Goal: Complete application form

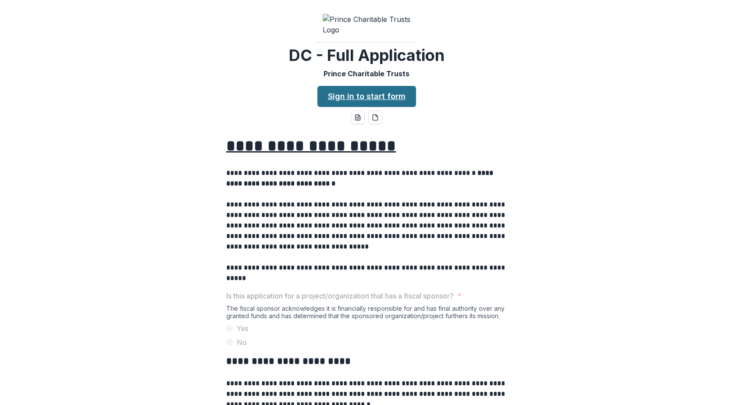
click at [363, 107] on link "Sign in to start form" at bounding box center [367, 96] width 99 height 21
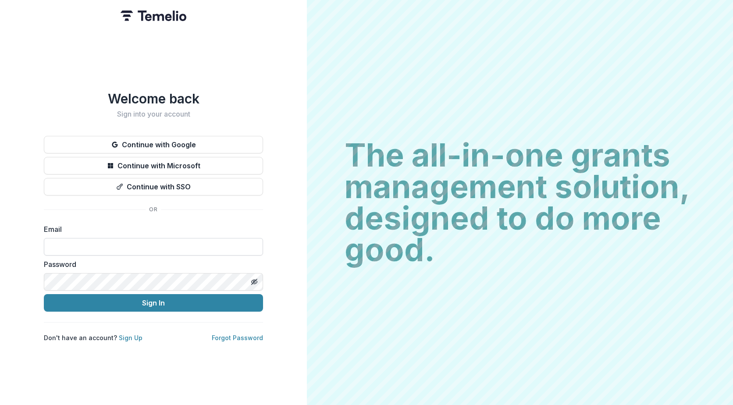
click at [110, 245] on input at bounding box center [153, 247] width 219 height 18
click at [189, 145] on button "Continue with Google" at bounding box center [153, 145] width 219 height 18
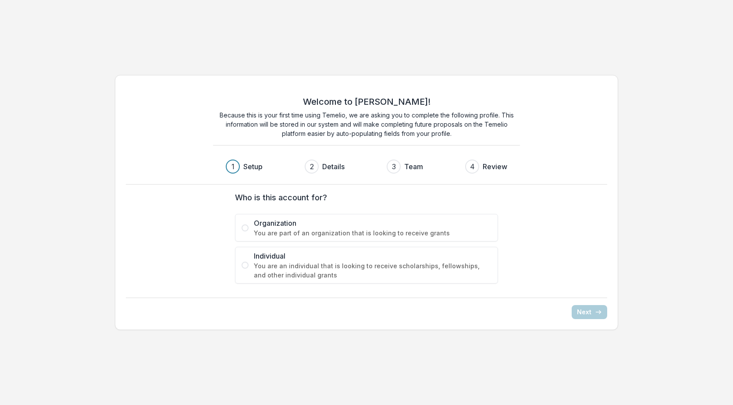
click at [270, 225] on span "Organization" at bounding box center [373, 223] width 238 height 11
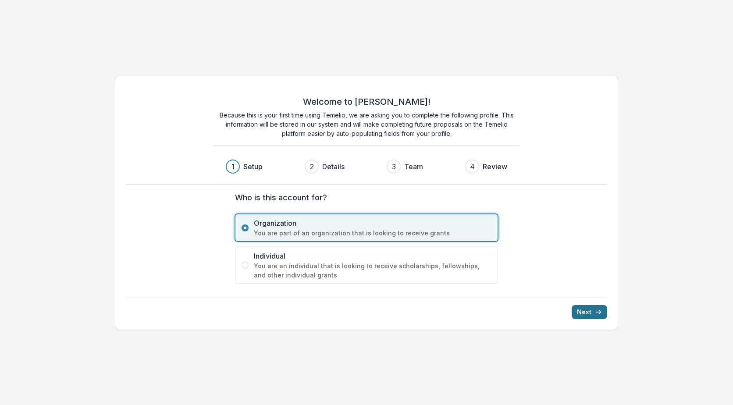
click at [586, 313] on button "Next" at bounding box center [590, 312] width 36 height 14
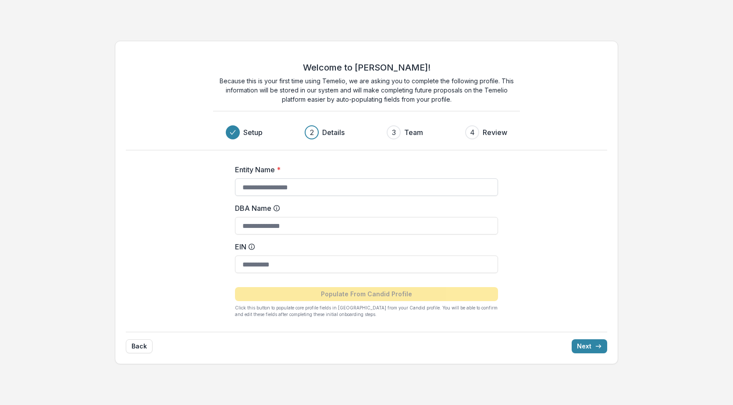
click at [309, 191] on input "Entity Name *" at bounding box center [366, 188] width 263 height 18
type input "**********"
click at [305, 228] on input "DBA Name" at bounding box center [366, 226] width 263 height 18
type input "**********"
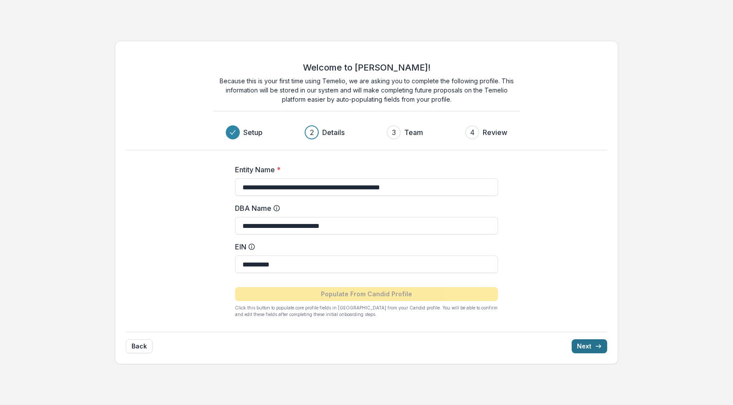
click at [591, 346] on button "Next" at bounding box center [590, 347] width 36 height 14
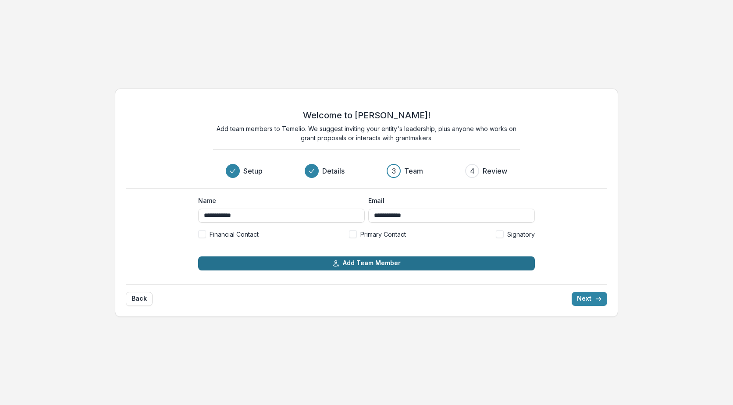
click at [397, 258] on button "Add Team Member" at bounding box center [366, 264] width 337 height 14
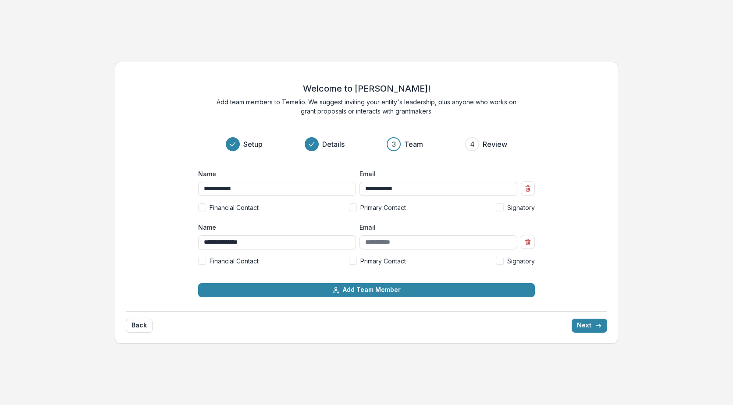
type input "**********"
click at [597, 326] on icon "submit" at bounding box center [598, 325] width 7 height 7
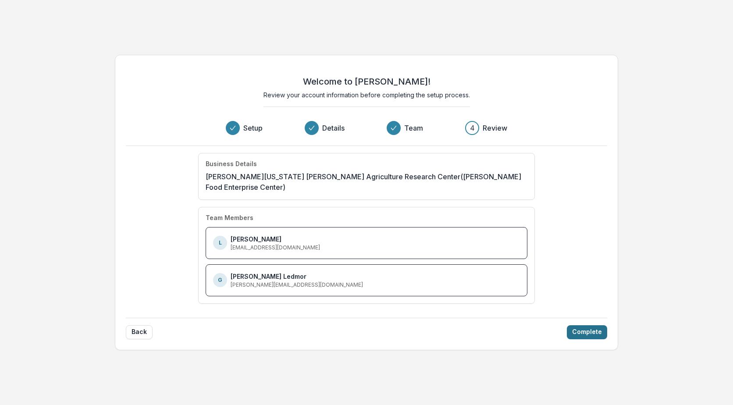
click at [592, 325] on button "Complete" at bounding box center [587, 332] width 40 height 14
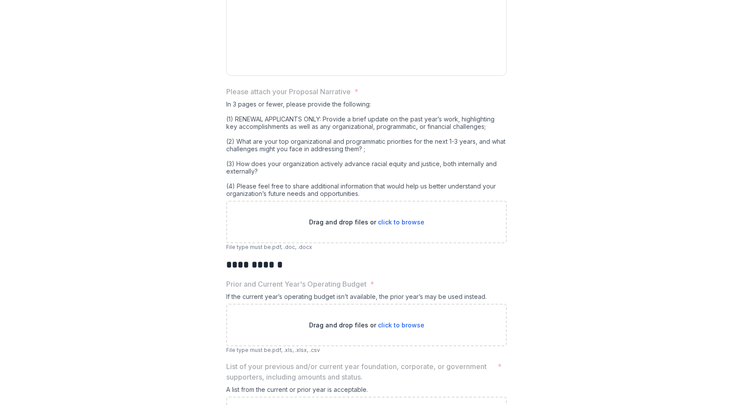
scroll to position [1239, 0]
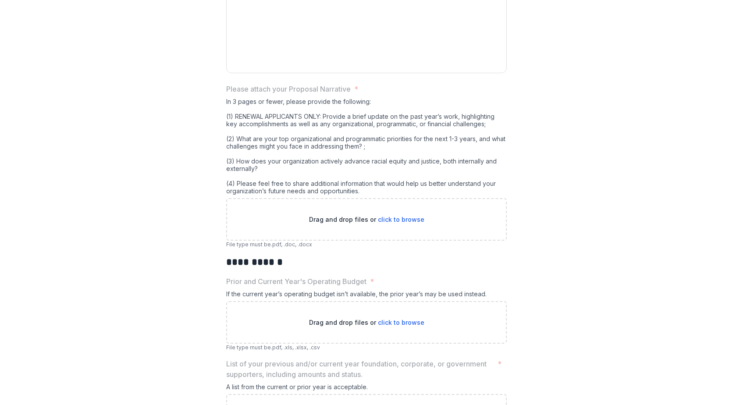
drag, startPoint x: 223, startPoint y: 179, endPoint x: 497, endPoint y: 266, distance: 287.7
copy div "In 3 pages or fewer, please provide the following: (1) RENEWAL APPLICANTS ONLY:…"
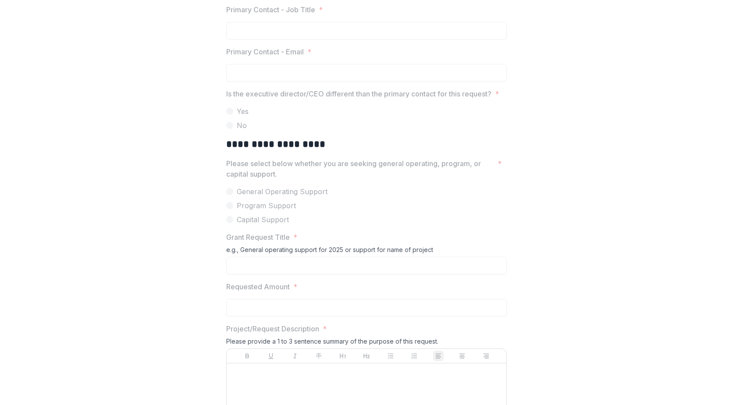
scroll to position [0, 0]
